Goal: Transaction & Acquisition: Subscribe to service/newsletter

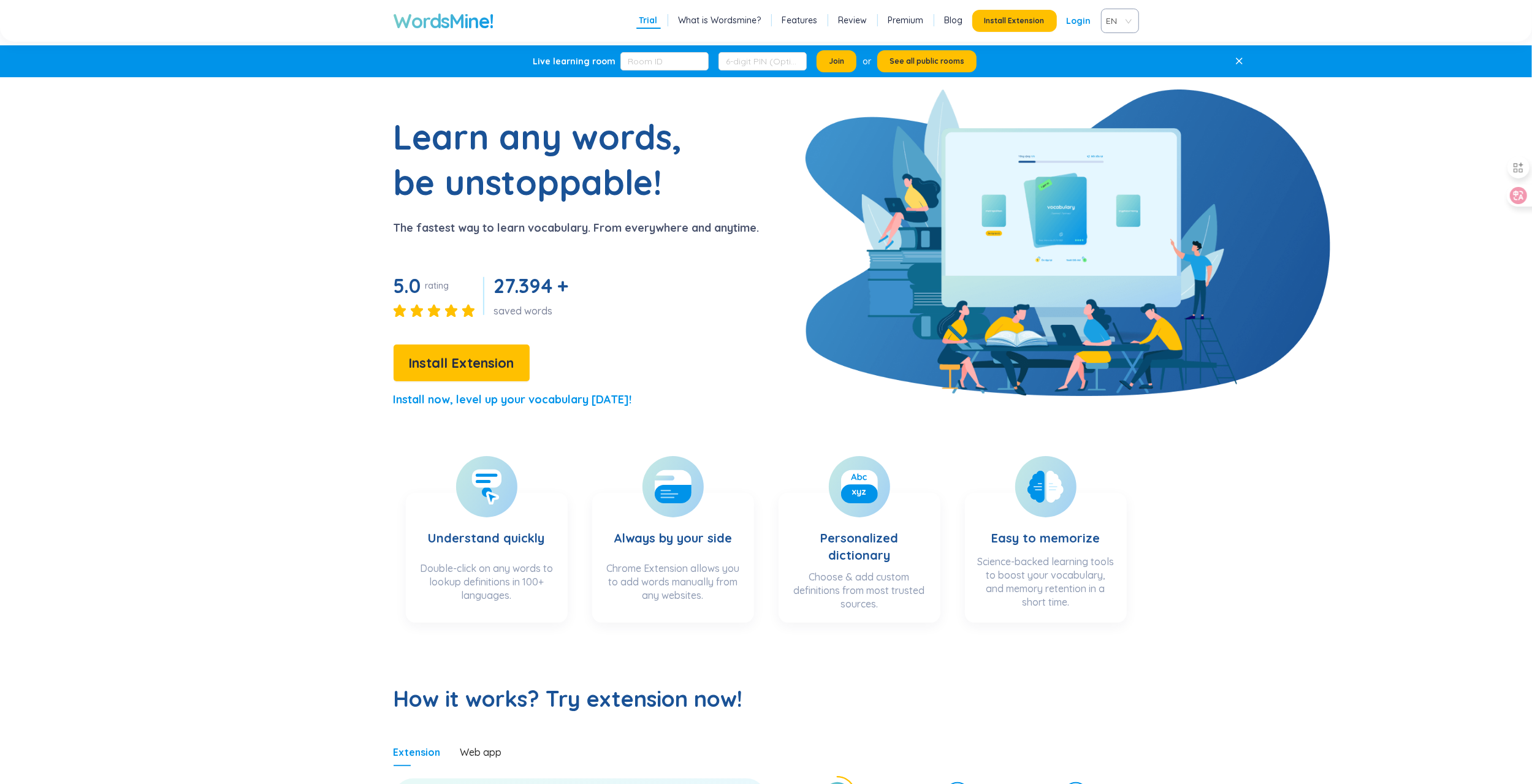
click at [905, 22] on link "Premium" at bounding box center [906, 20] width 35 height 12
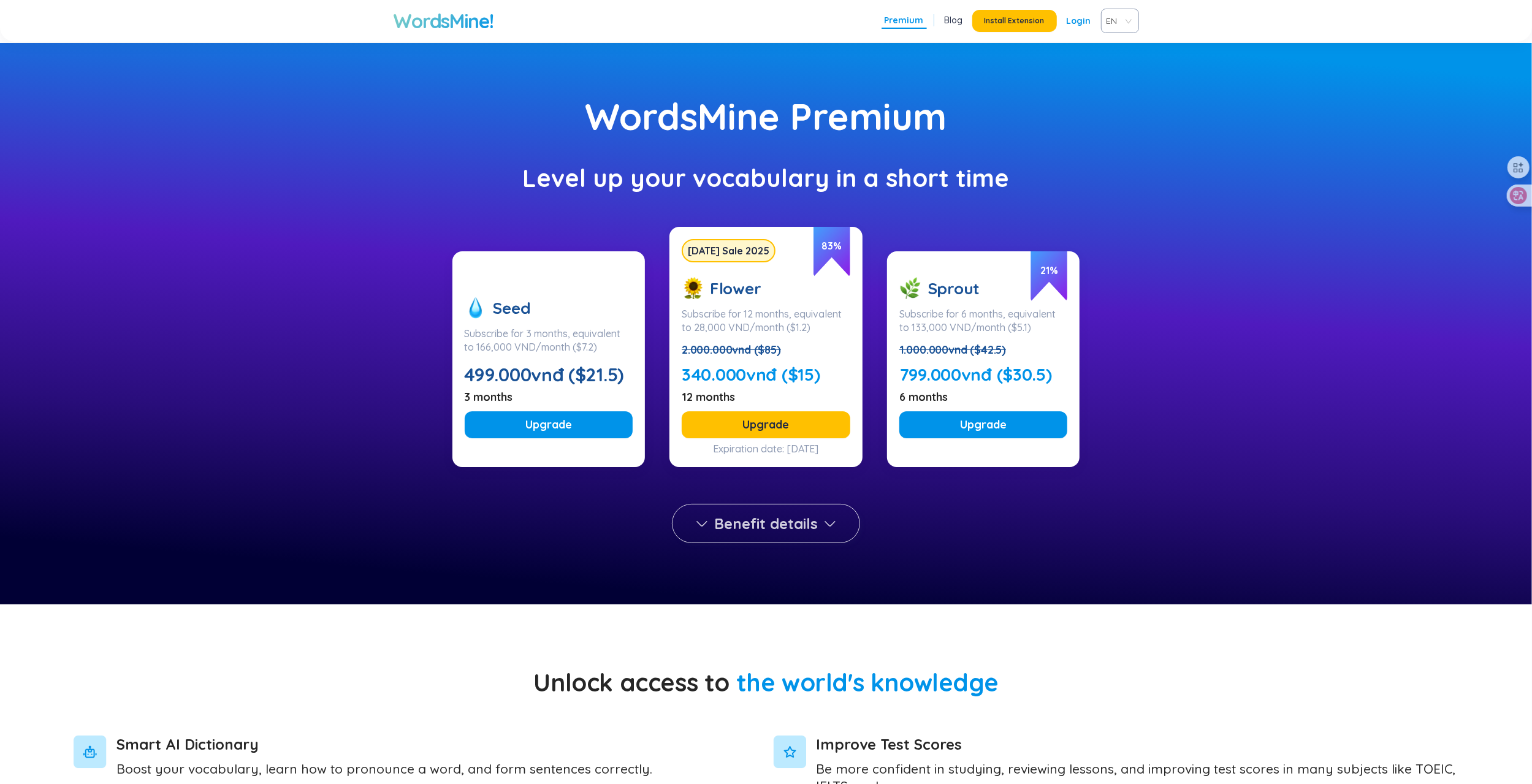
click at [817, 527] on span "Benefit details" at bounding box center [766, 523] width 104 height 19
click at [279, 386] on div "WordsMine Premium Level up your vocabulary in a short time Seed Subscribe for 3…" at bounding box center [766, 323] width 1532 height 562
click at [434, 20] on h1 "WordsMine!" at bounding box center [443, 21] width 100 height 25
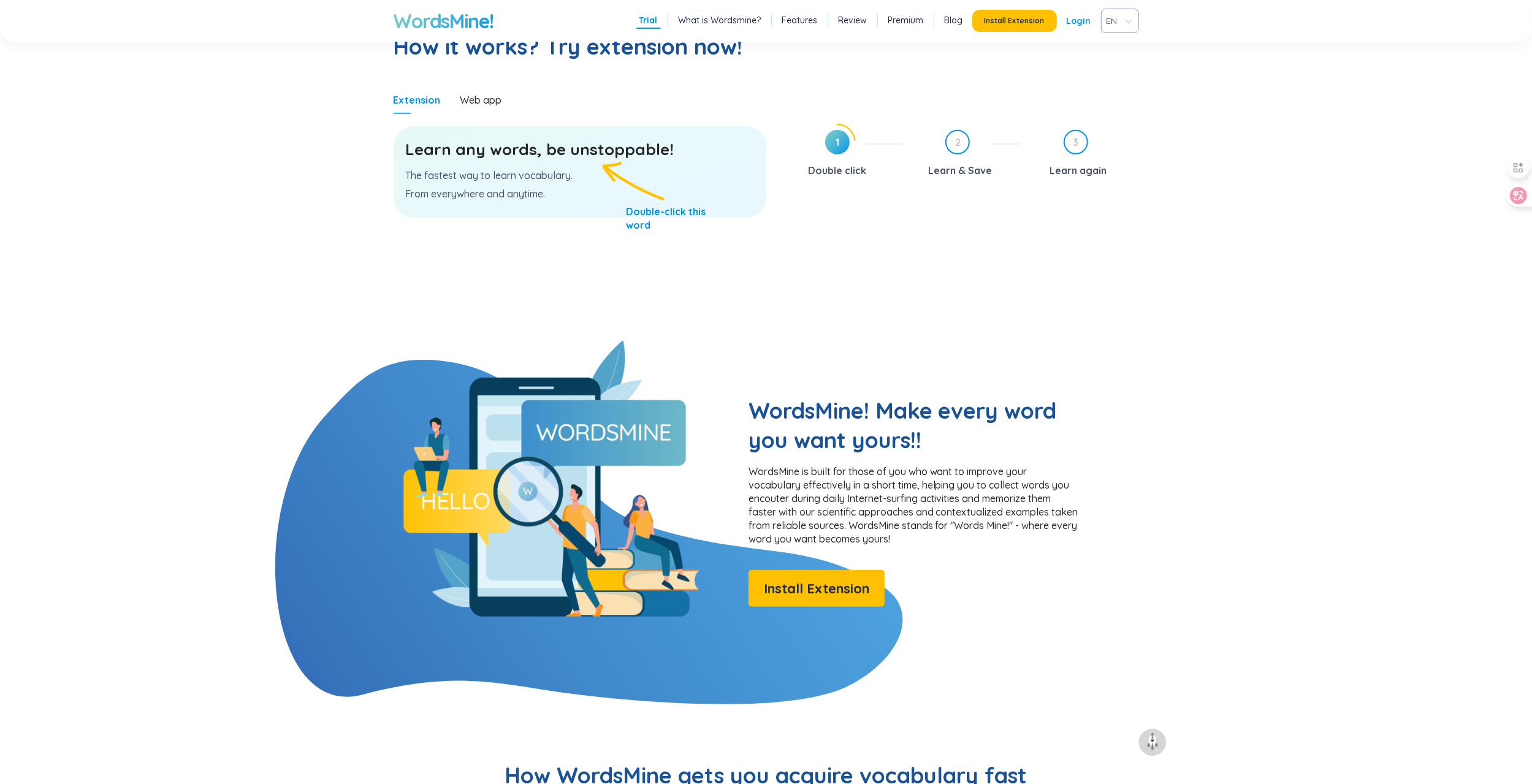
scroll to position [552, 0]
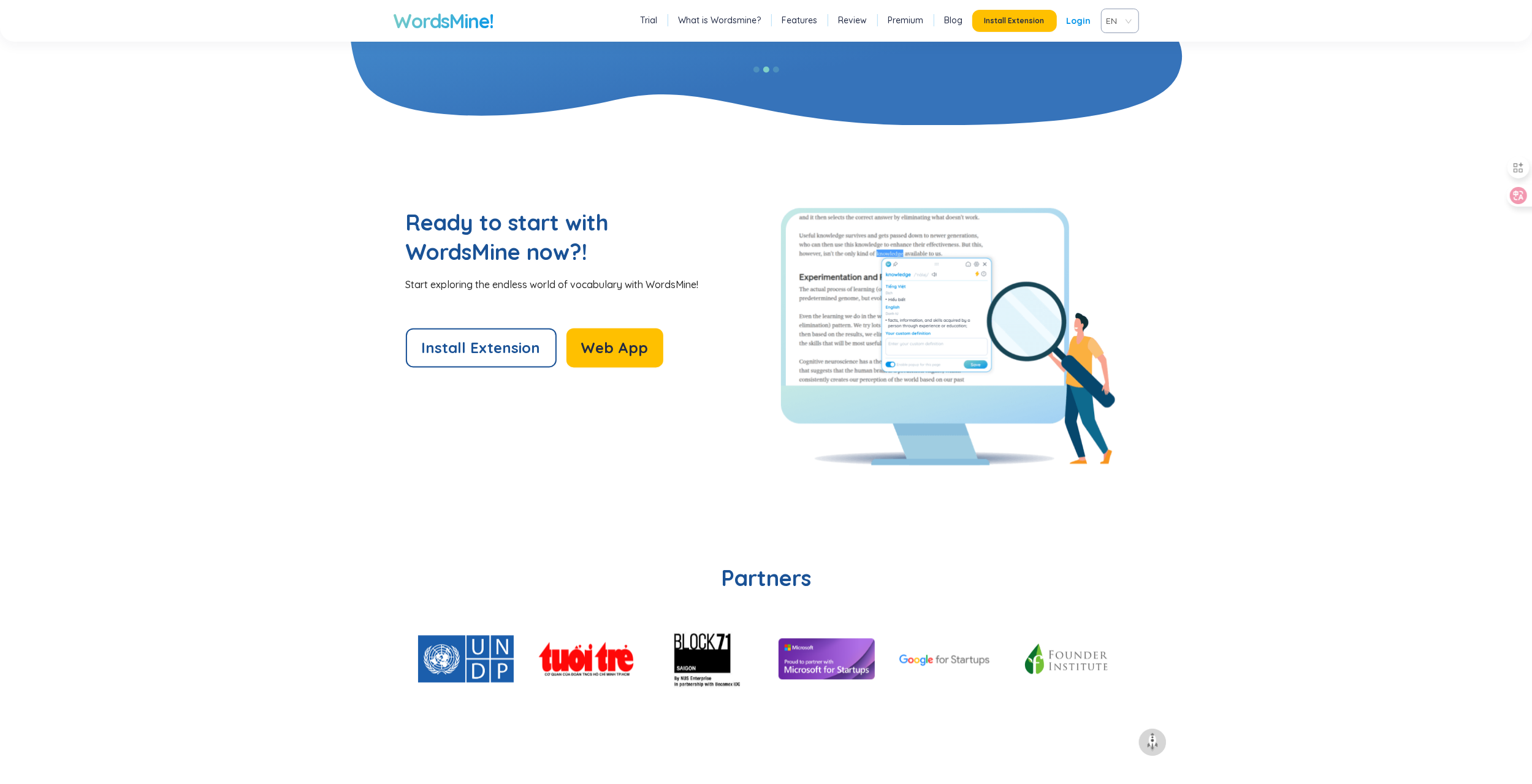
scroll to position [2738, 0]
